Goal: Task Accomplishment & Management: Use online tool/utility

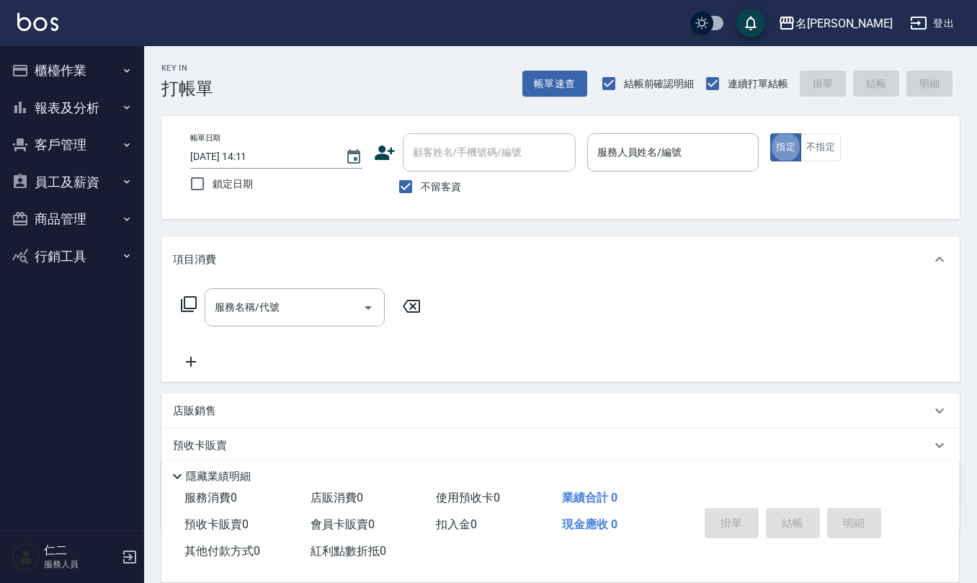
click at [92, 69] on button "櫃檯作業" at bounding box center [72, 70] width 133 height 37
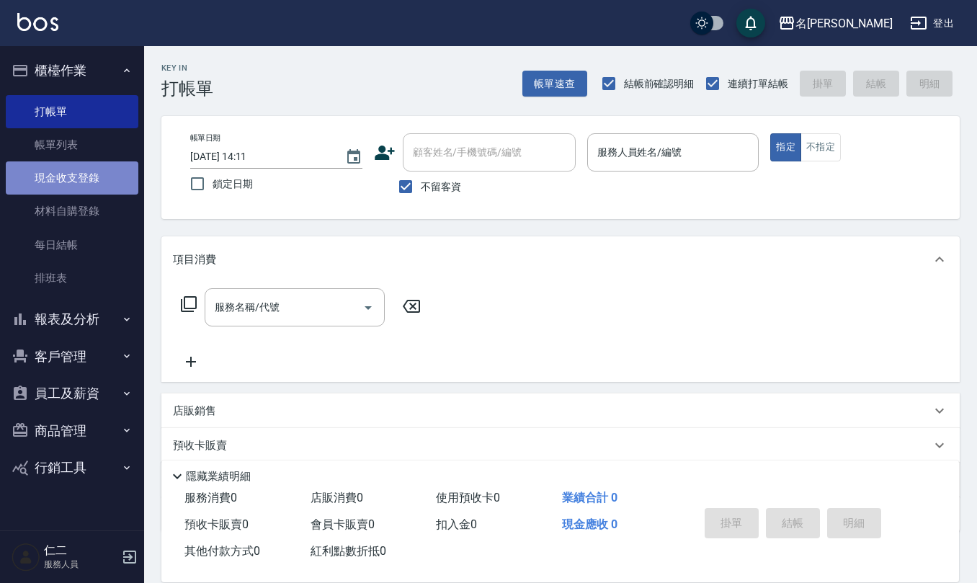
click at [91, 193] on link "現金收支登錄" at bounding box center [72, 177] width 133 height 33
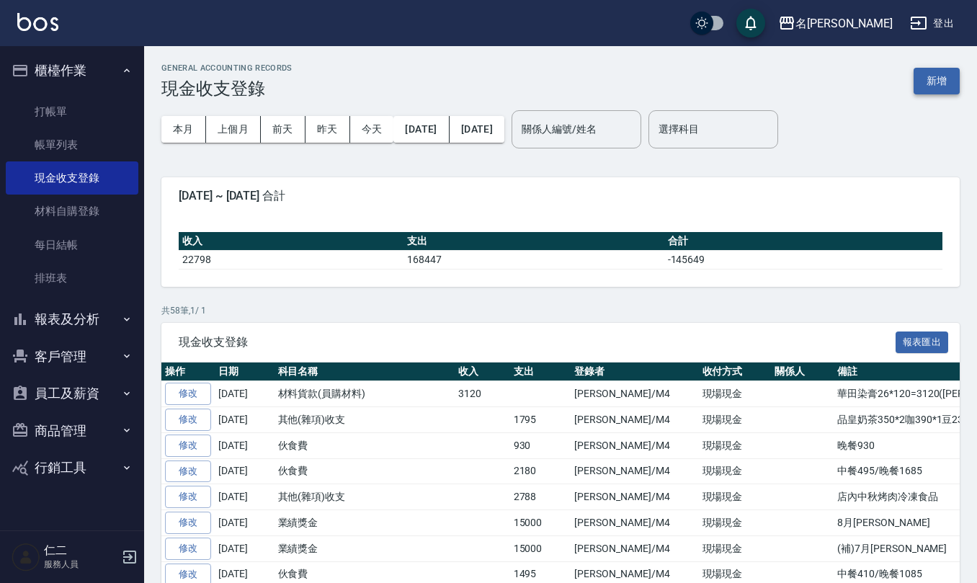
click at [929, 75] on button "新增" at bounding box center [936, 81] width 46 height 27
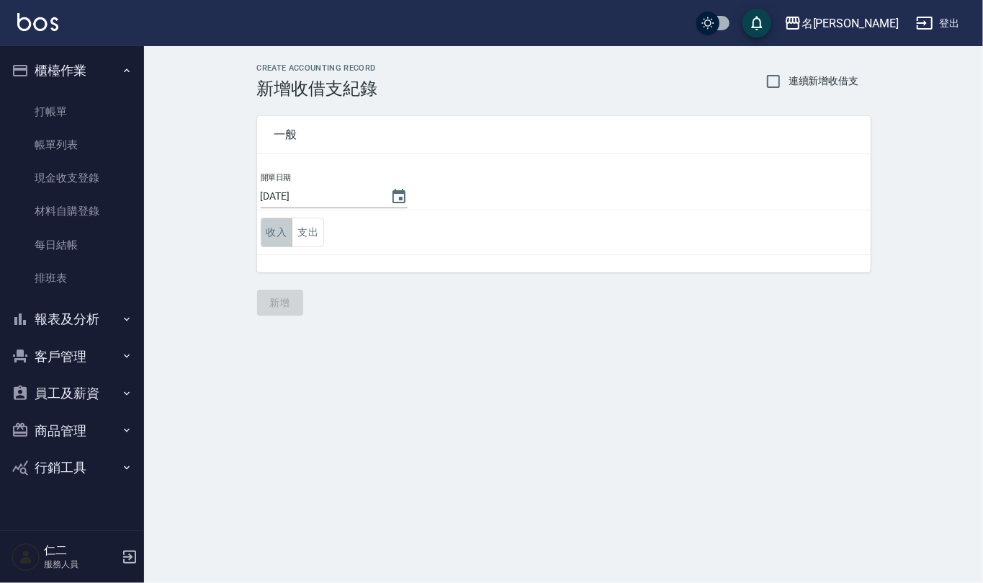
click at [278, 231] on button "收入" at bounding box center [277, 233] width 32 height 30
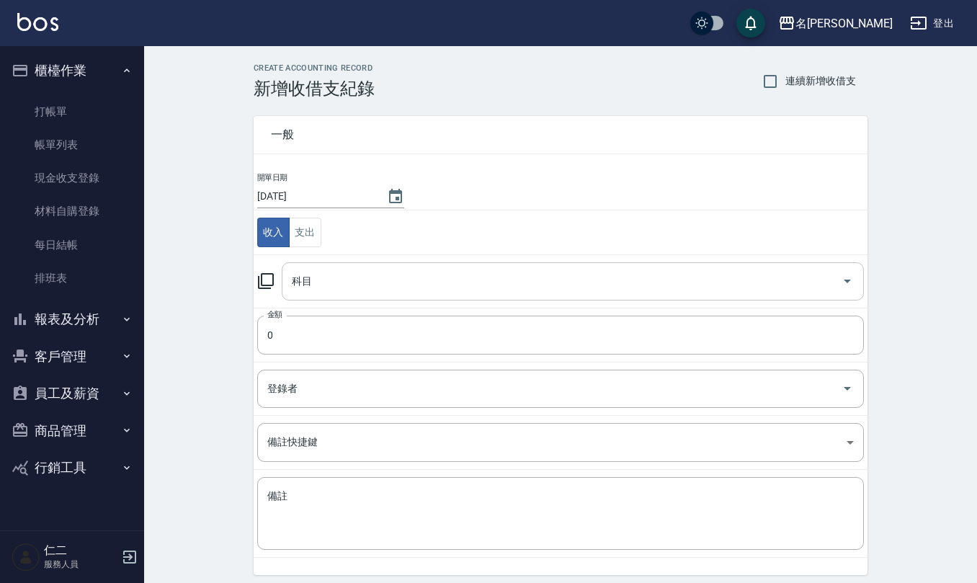
click at [361, 269] on input "科目" at bounding box center [561, 281] width 547 height 25
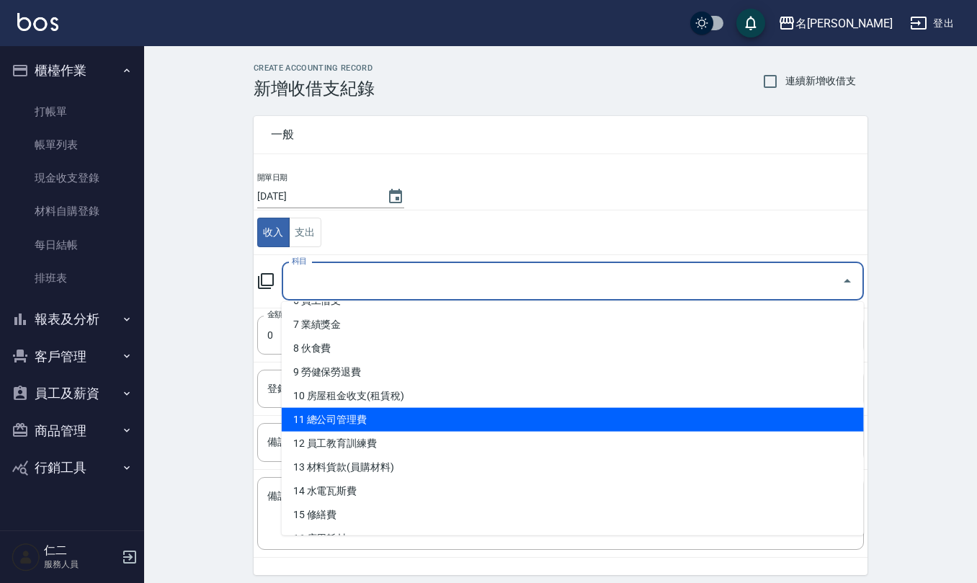
scroll to position [192, 0]
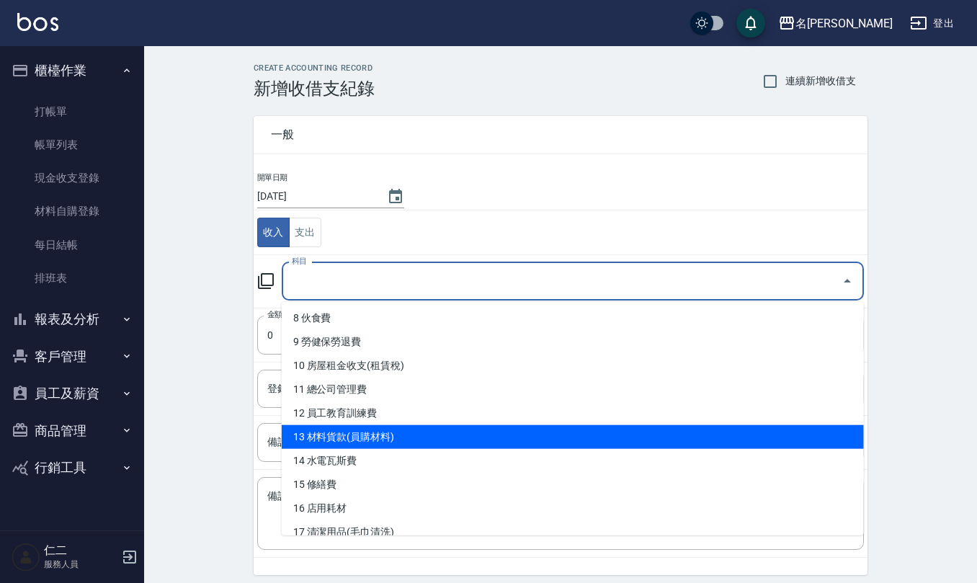
click at [366, 426] on li "13 材料貨款(員購材料)" at bounding box center [573, 437] width 582 height 24
type input "13 材料貨款(員購材料)"
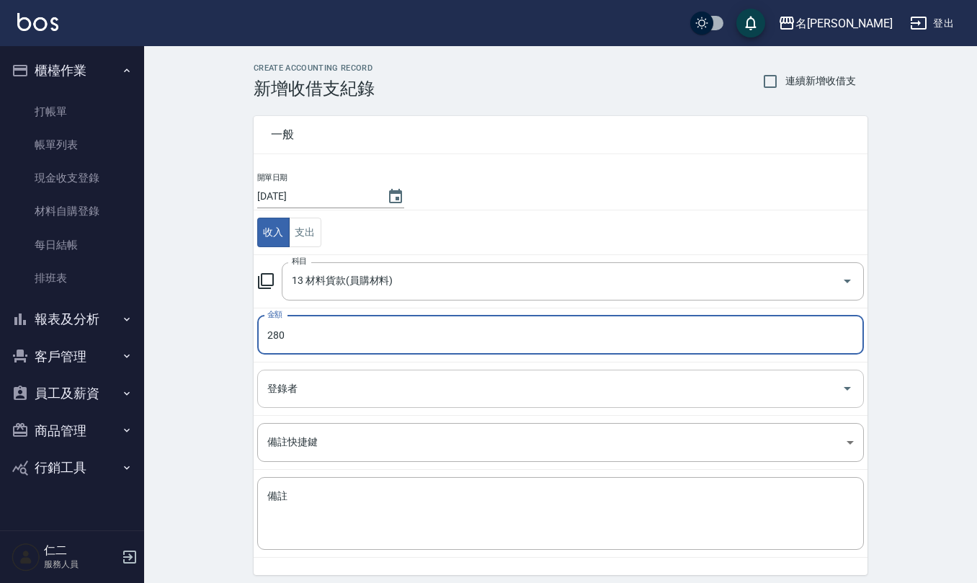
type input "280"
click at [387, 389] on input "登錄者" at bounding box center [550, 388] width 572 height 25
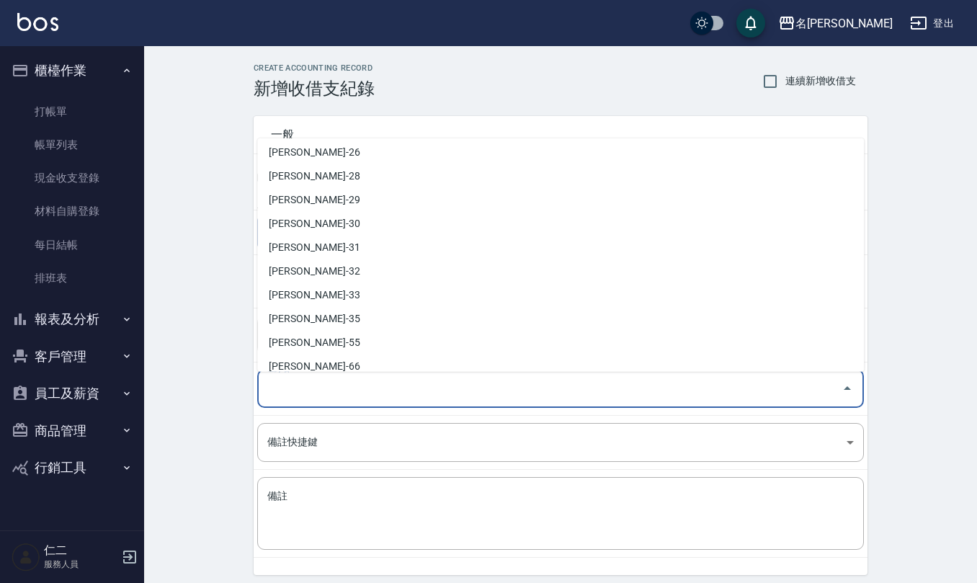
scroll to position [681, 0]
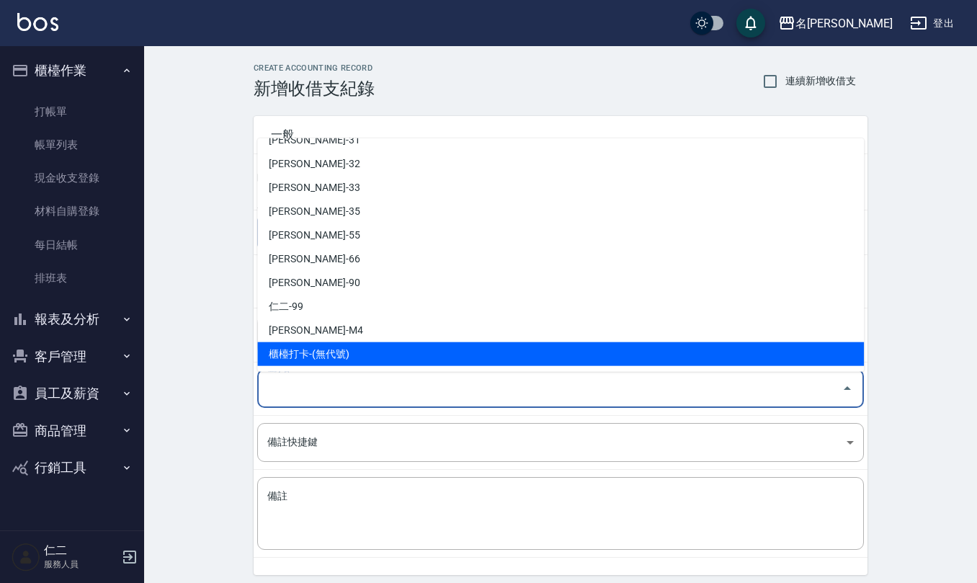
click at [369, 353] on li "櫃檯打卡-(無代號)" at bounding box center [560, 354] width 606 height 24
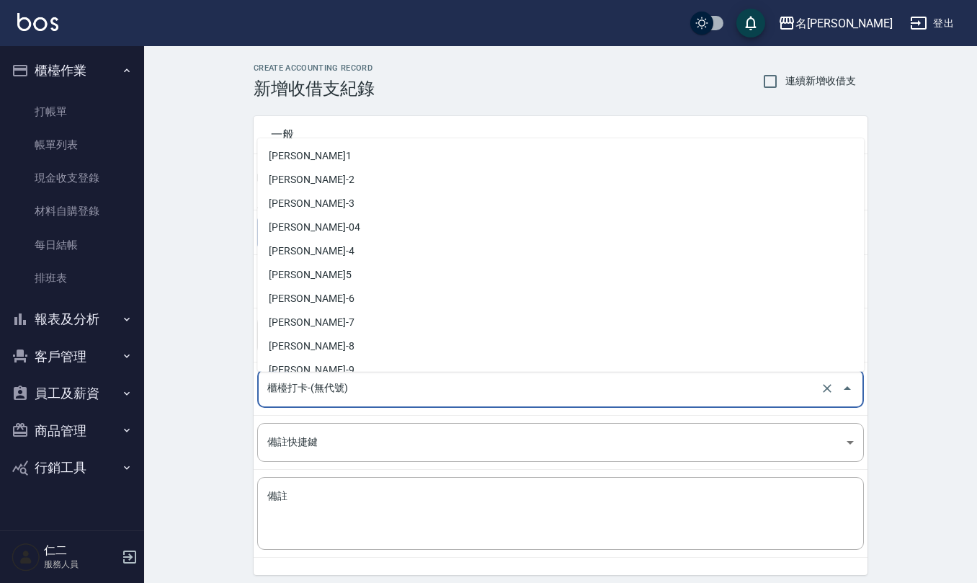
click at [383, 398] on input "櫃檯打卡-(無代號)" at bounding box center [540, 388] width 553 height 25
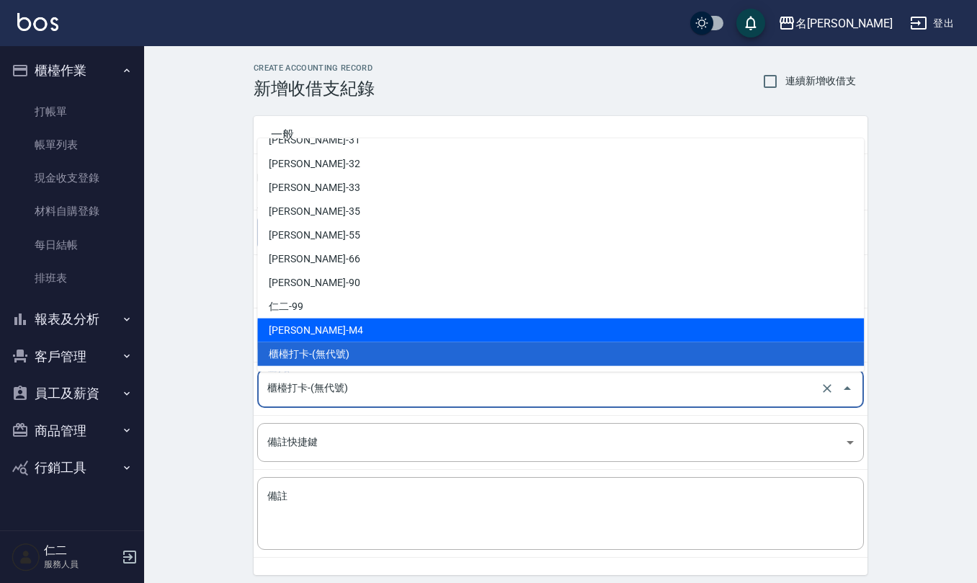
click at [341, 337] on li "[PERSON_NAME]-M4" at bounding box center [560, 330] width 606 height 24
type input "[PERSON_NAME]-M4"
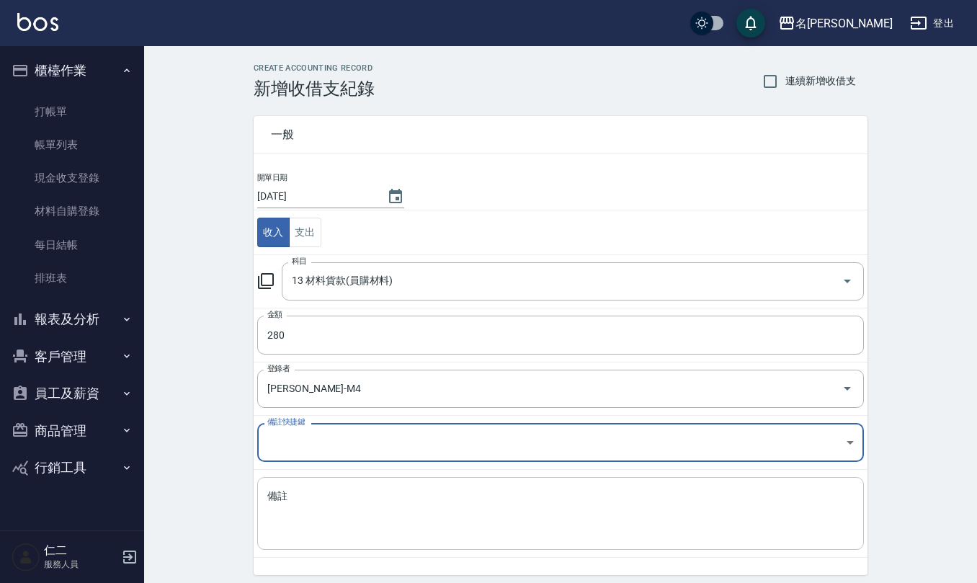
click at [341, 523] on textarea "備註" at bounding box center [560, 513] width 586 height 49
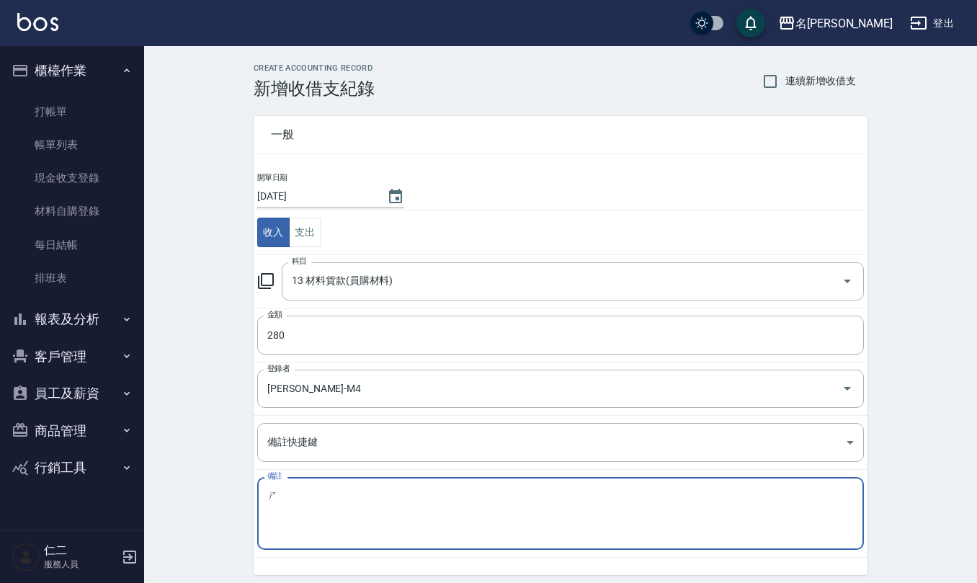
type textarea "施"
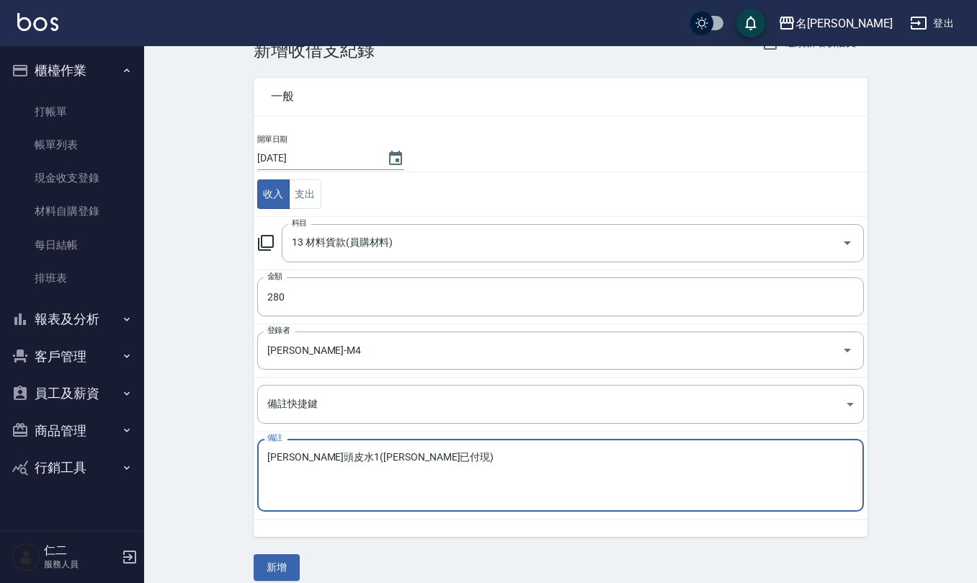
scroll to position [55, 0]
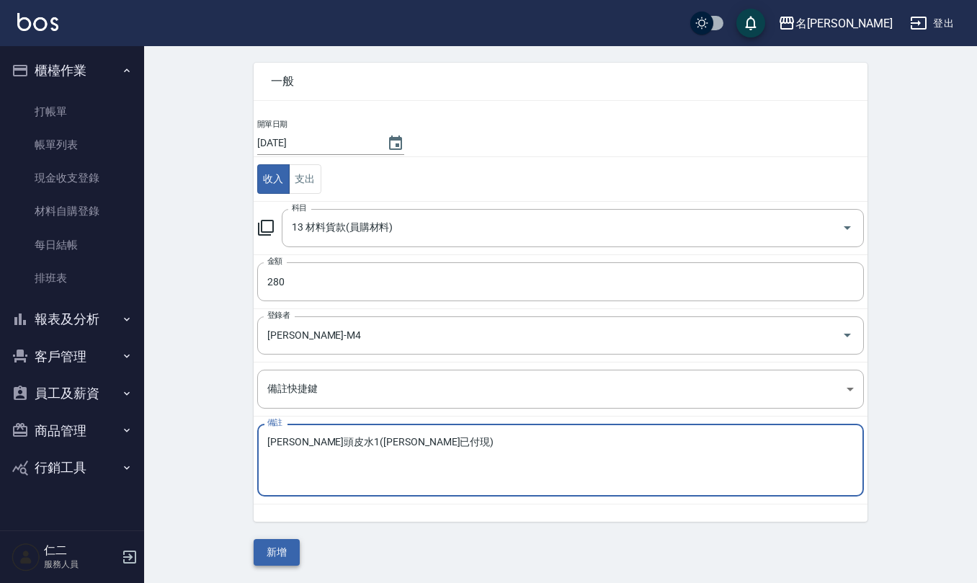
type textarea "[PERSON_NAME]頭皮水1([PERSON_NAME]已付現)"
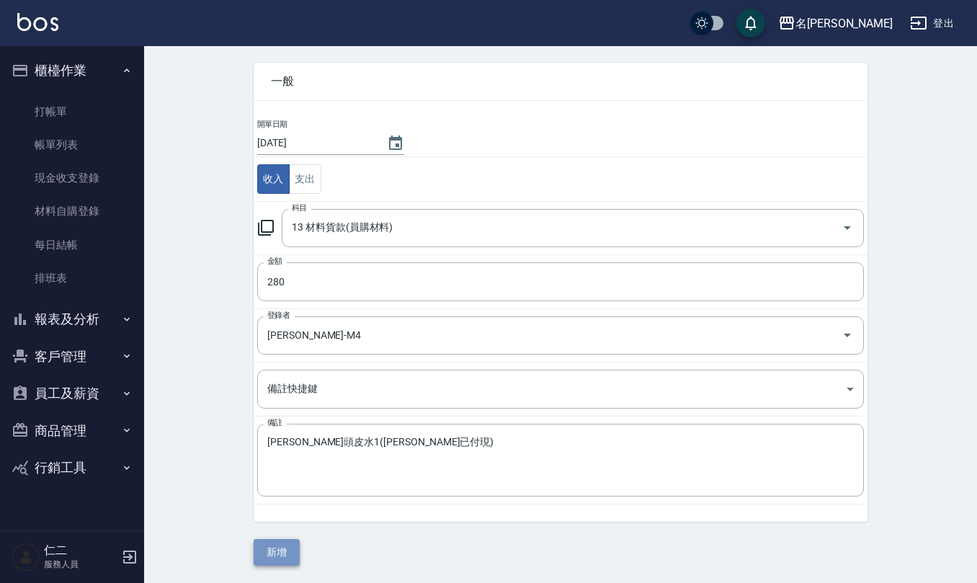
click at [277, 557] on button "新增" at bounding box center [277, 552] width 46 height 27
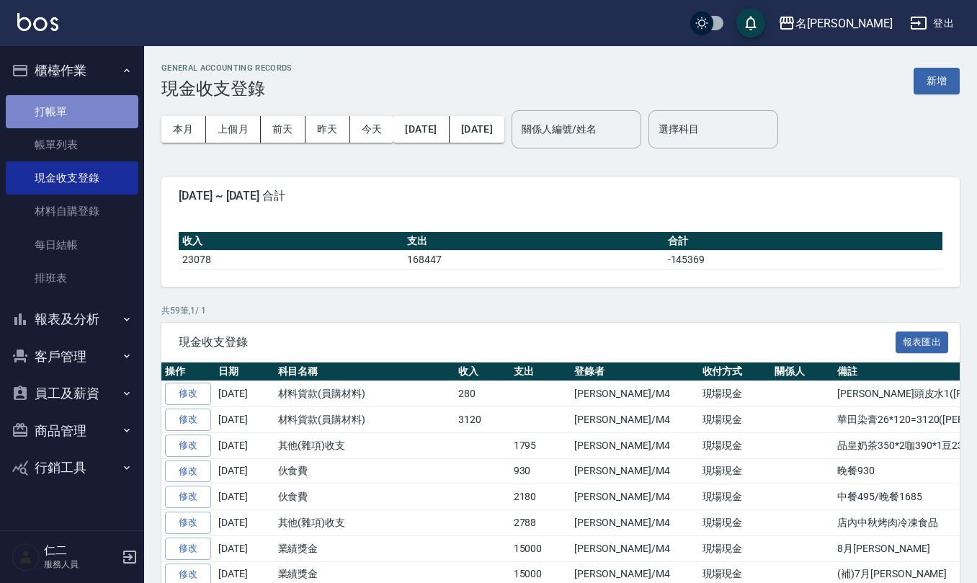
click at [65, 116] on link "打帳單" at bounding box center [72, 111] width 133 height 33
